Goal: Information Seeking & Learning: Check status

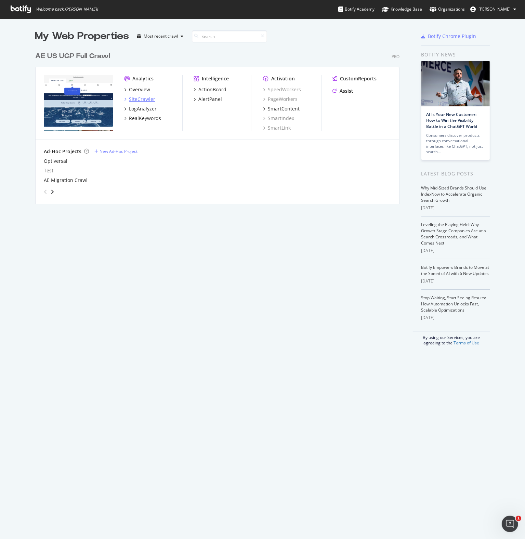
click at [140, 100] on div "SiteCrawler" at bounding box center [142, 99] width 26 height 7
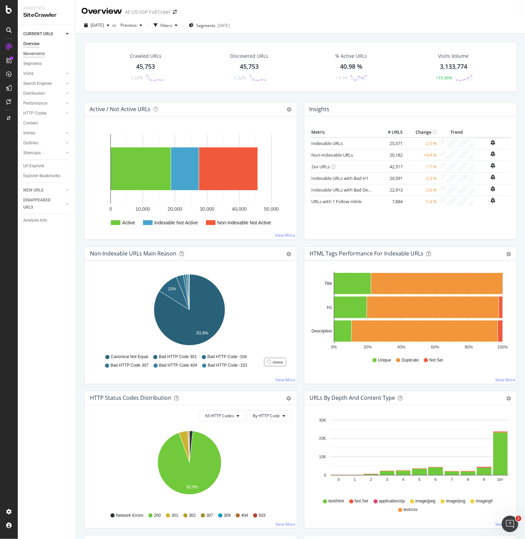
click at [36, 53] on div "Movements" at bounding box center [34, 53] width 22 height 7
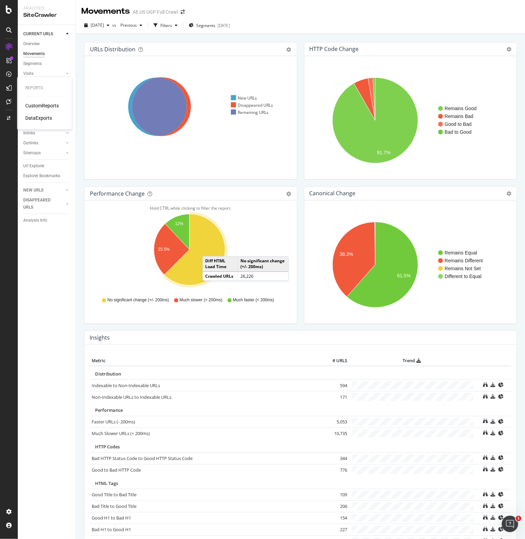
click at [40, 105] on div "CustomReports" at bounding box center [42, 105] width 34 height 7
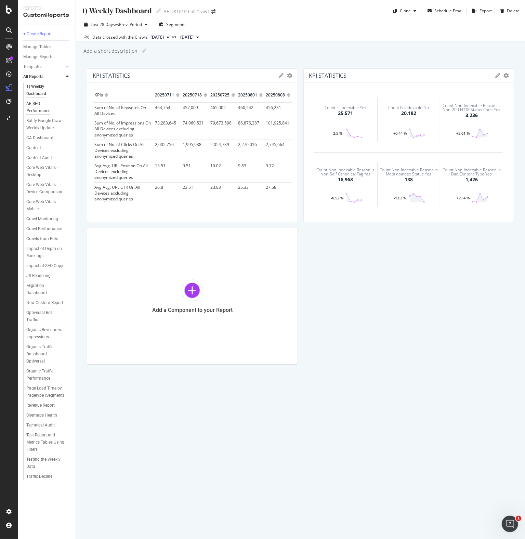
click at [33, 109] on div "AE SEO Performance" at bounding box center [45, 107] width 38 height 14
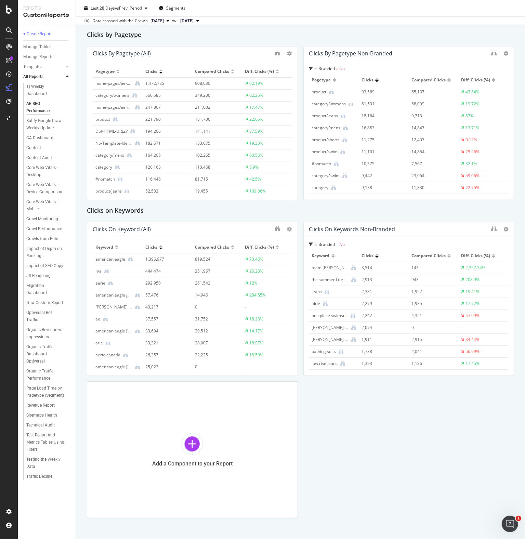
scroll to position [580, 0]
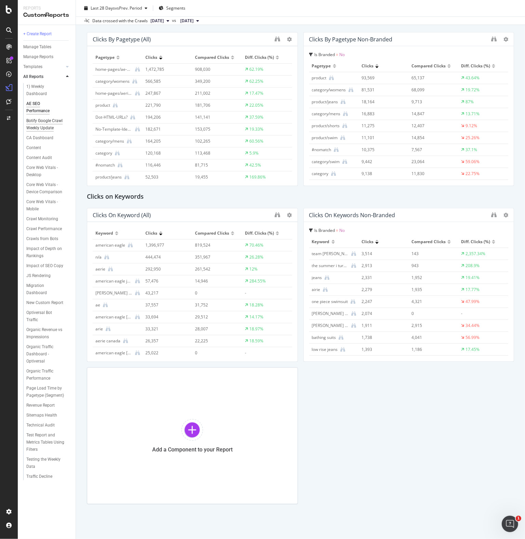
click at [42, 129] on div "Botify Google Crawl Weekly Update" at bounding box center [46, 124] width 40 height 14
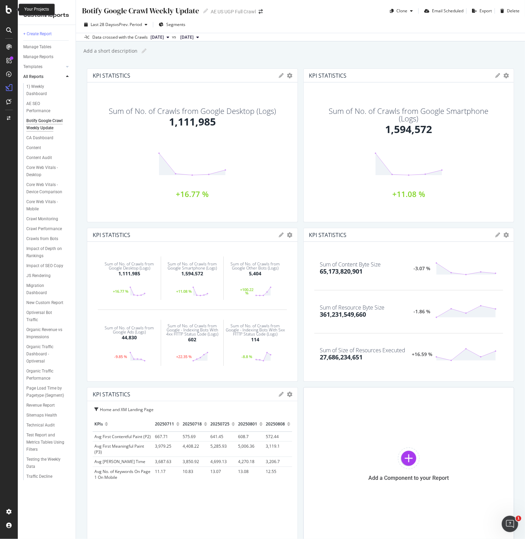
click at [9, 5] on div at bounding box center [9, 269] width 18 height 539
click at [4, 7] on div at bounding box center [9, 9] width 16 height 8
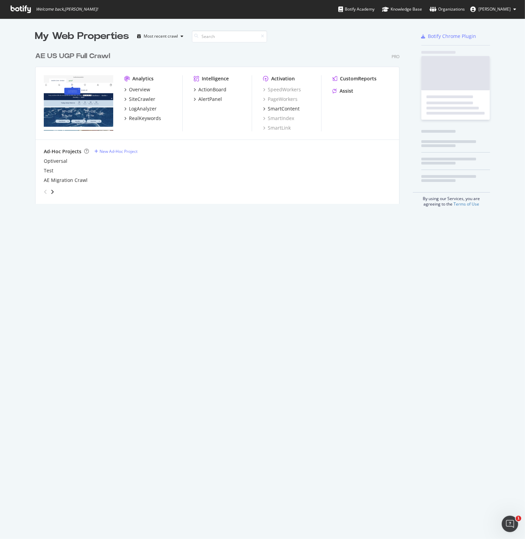
scroll to position [534, 514]
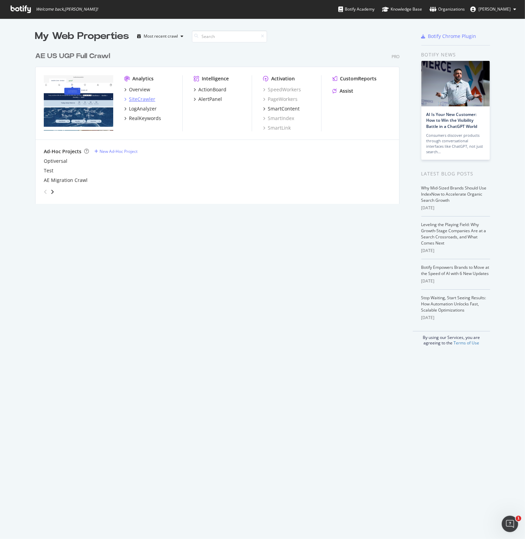
click at [145, 101] on div "SiteCrawler" at bounding box center [142, 99] width 26 height 7
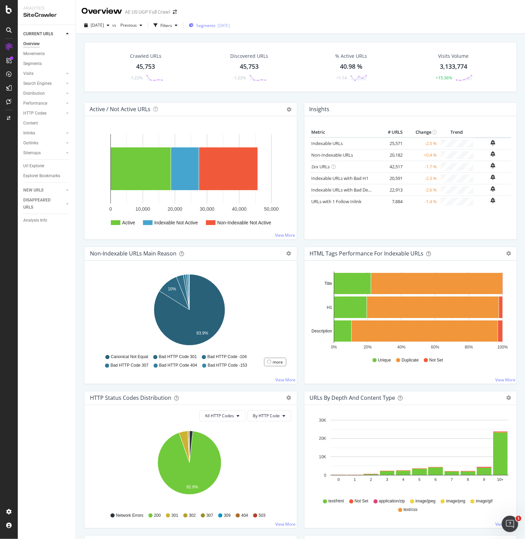
click at [228, 24] on div "Segments [DATE]" at bounding box center [209, 26] width 41 height 6
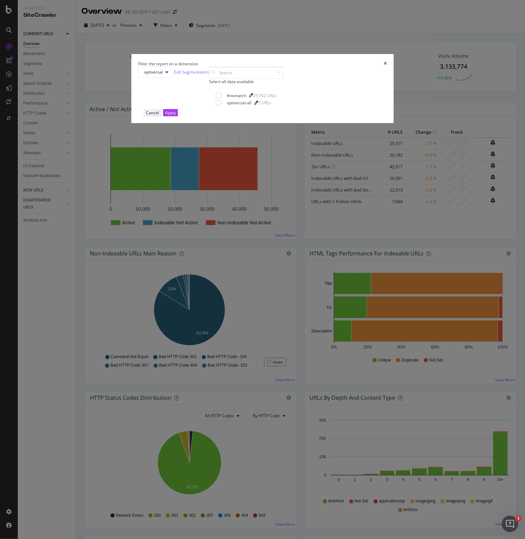
click at [161, 116] on button "Cancel" at bounding box center [153, 112] width 18 height 7
